Goal: Information Seeking & Learning: Learn about a topic

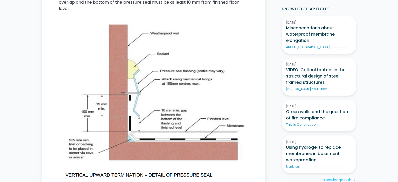
scroll to position [497, 0]
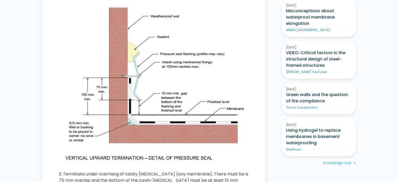
click at [110, 156] on img at bounding box center [154, 82] width 190 height 159
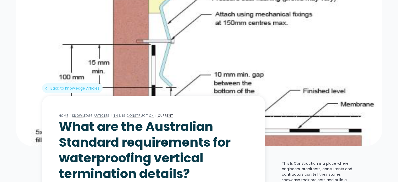
scroll to position [26, 0]
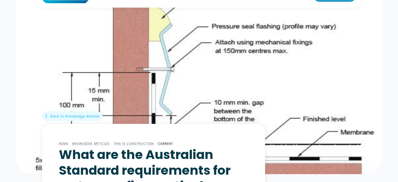
click at [280, 93] on img at bounding box center [199, 82] width 367 height 183
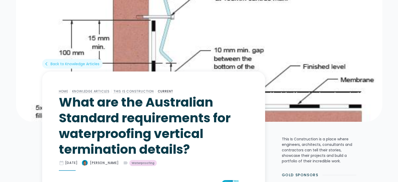
scroll to position [105, 0]
